Goal: Task Accomplishment & Management: Manage account settings

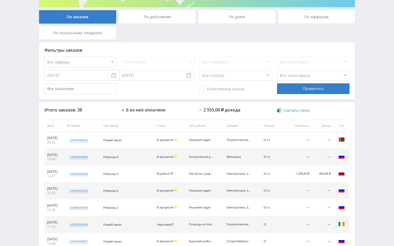
scroll to position [107, 0]
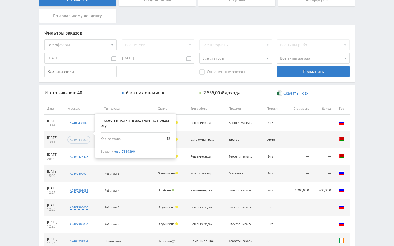
scroll to position [107, 0]
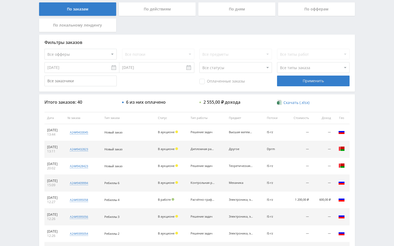
click at [376, 97] on div "Telegram-канал Инструменты База знаний Ваш менеджер: [PERSON_NAME] Online @edug…" at bounding box center [197, 117] width 394 height 449
click at [369, 96] on div "Telegram-канал Инструменты База знаний Ваш менеджер: [PERSON_NAME] Online @edug…" at bounding box center [197, 117] width 394 height 449
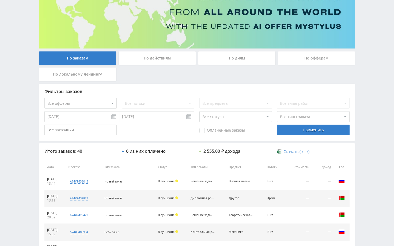
scroll to position [0, 0]
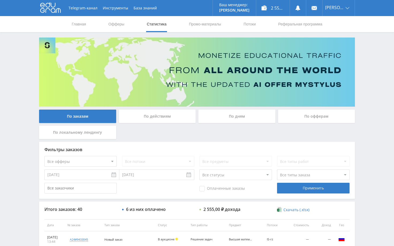
click at [367, 80] on div "Telegram-канал Инструменты База знаний Ваш менеджер: Alex Alex Online @edugram_…" at bounding box center [197, 224] width 394 height 449
click at [300, 8] on use at bounding box center [297, 7] width 5 height 5
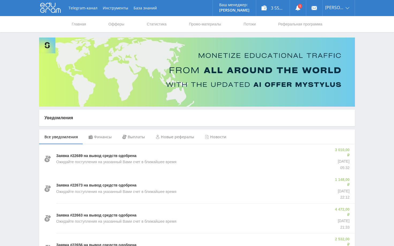
click at [99, 136] on div "Финансы" at bounding box center [100, 136] width 34 height 15
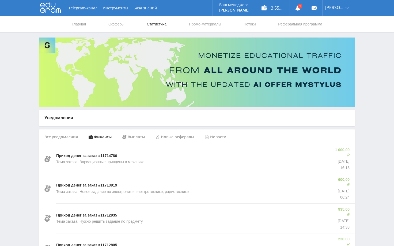
click at [156, 24] on link "Статистика" at bounding box center [156, 24] width 21 height 16
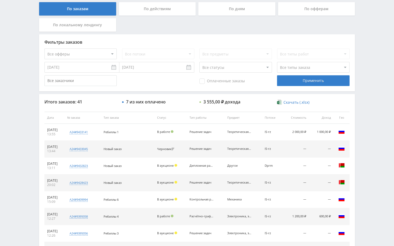
scroll to position [108, 0]
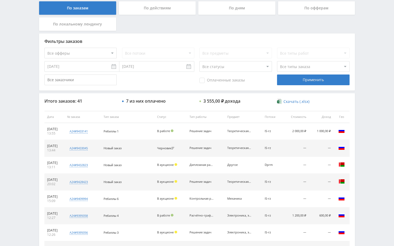
click at [363, 149] on div "Telegram-канал Инструменты База знаний Ваш менеджер: Alex Alex Online @edugram_…" at bounding box center [197, 116] width 394 height 449
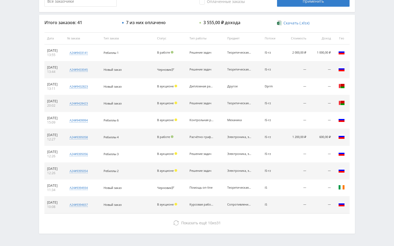
scroll to position [177, 0]
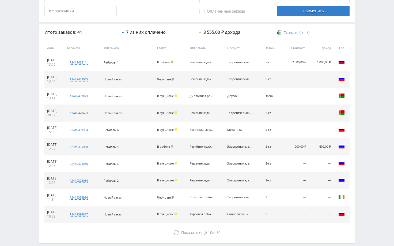
click at [367, 92] on div "Telegram-канал Инструменты База знаний Ваш менеджер: Alex Alex Online @edugram_…" at bounding box center [197, 47] width 394 height 449
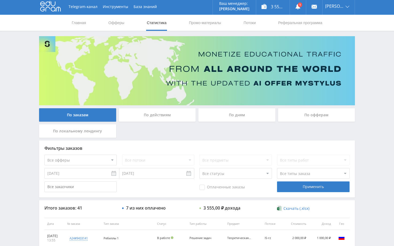
scroll to position [0, 0]
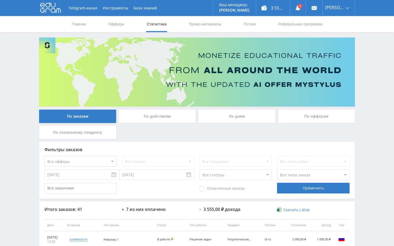
click at [372, 79] on div "Telegram-канал Инструменты База знаний Ваш менеджер: Alex Alex Online @edugram_…" at bounding box center [197, 224] width 394 height 449
click at [306, 8] on link at bounding box center [298, 8] width 16 height 16
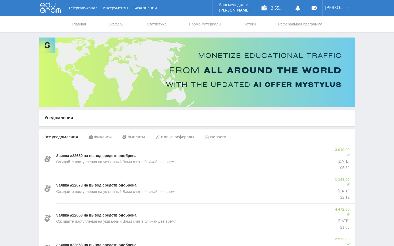
click at [100, 138] on div "Финансы" at bounding box center [100, 136] width 34 height 15
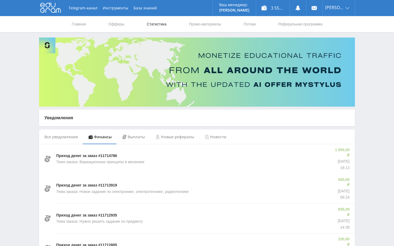
click at [157, 24] on link "Статистика" at bounding box center [156, 24] width 21 height 16
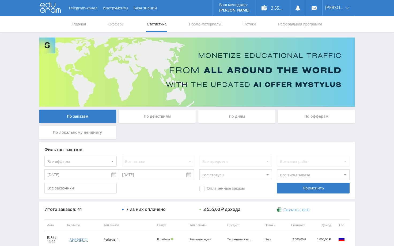
click at [367, 98] on div "Telegram-канал Инструменты База знаний Ваш менеджер: [PERSON_NAME] Online @edug…" at bounding box center [197, 224] width 394 height 449
click at [370, 87] on div "Telegram-канал Инструменты База знаний Ваш менеджер: [PERSON_NAME] Online @edug…" at bounding box center [197, 224] width 394 height 449
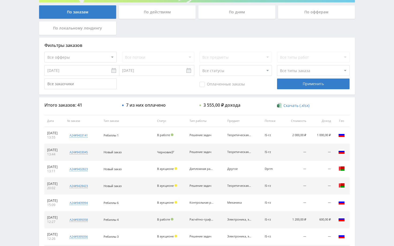
scroll to position [107, 0]
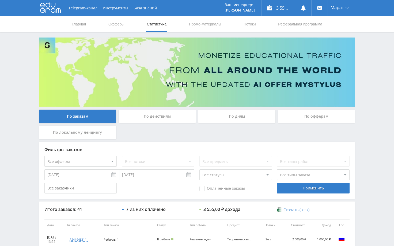
click at [373, 73] on div "Telegram-канал Инструменты База знаний Ваш менеджер: [PERSON_NAME] Online @edug…" at bounding box center [197, 224] width 394 height 449
drag, startPoint x: 372, startPoint y: 69, endPoint x: 384, endPoint y: 71, distance: 11.4
click at [373, 69] on div "Telegram-канал Инструменты База знаний Ваш менеджер: [PERSON_NAME] Online @edug…" at bounding box center [197, 224] width 394 height 449
click at [382, 69] on div "Telegram-канал Инструменты База знаний Ваш менеджер: [PERSON_NAME] Online @edug…" at bounding box center [197, 224] width 394 height 449
click at [379, 59] on div "Telegram-канал Инструменты База знаний Ваш менеджер: [PERSON_NAME] Online @edug…" at bounding box center [197, 224] width 394 height 449
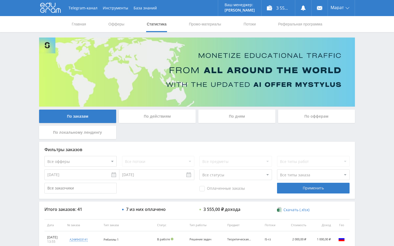
click at [372, 54] on div "Telegram-канал Инструменты База знаний Ваш менеджер: [PERSON_NAME] Online @edug…" at bounding box center [197, 224] width 394 height 449
click at [372, 113] on div "Telegram-канал Инструменты База знаний Ваш менеджер: [PERSON_NAME] Online @edug…" at bounding box center [197, 224] width 394 height 449
click at [362, 134] on div "Telegram-канал Инструменты База знаний Ваш менеджер: [PERSON_NAME] Online @edug…" at bounding box center [197, 224] width 394 height 449
click at [366, 81] on div "Telegram-канал Инструменты База знаний Ваш менеджер: [PERSON_NAME] Online @edug…" at bounding box center [197, 224] width 394 height 449
